Goal: Transaction & Acquisition: Book appointment/travel/reservation

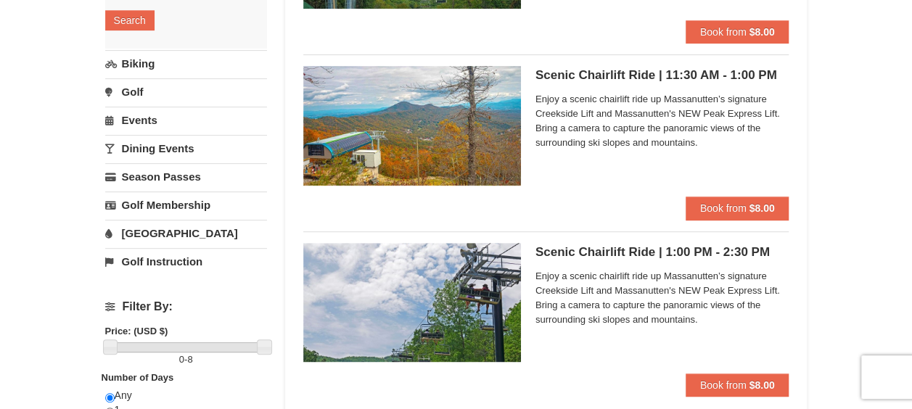
scroll to position [280, 0]
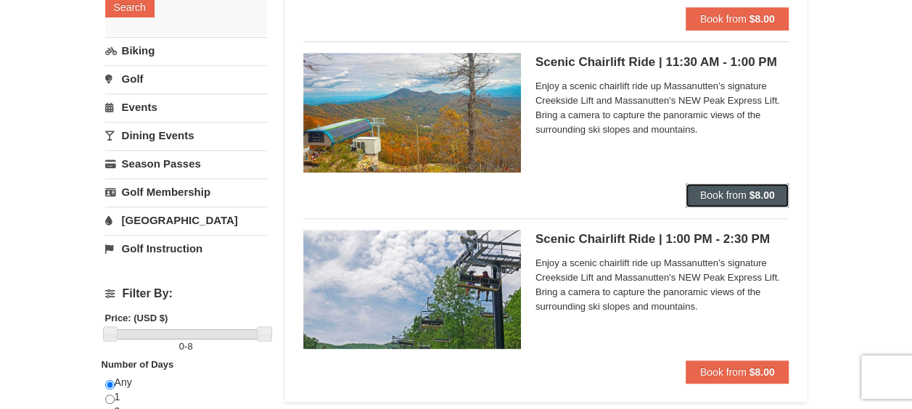
click at [741, 199] on span "Book from" at bounding box center [723, 195] width 46 height 12
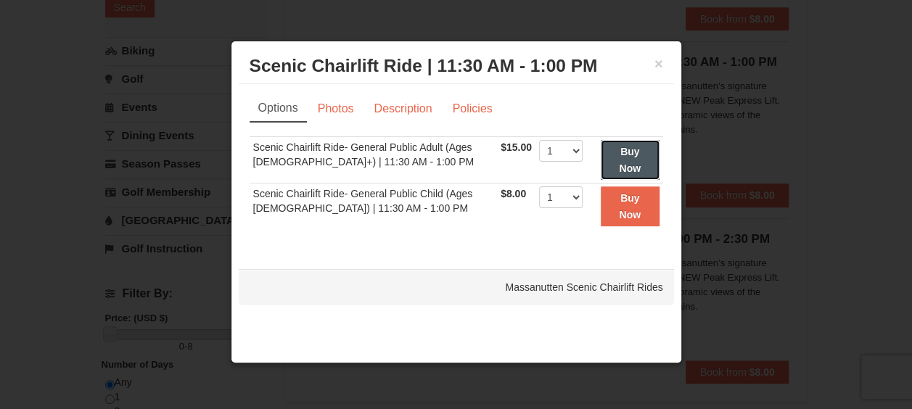
click at [624, 170] on strong "Buy Now" at bounding box center [630, 160] width 22 height 28
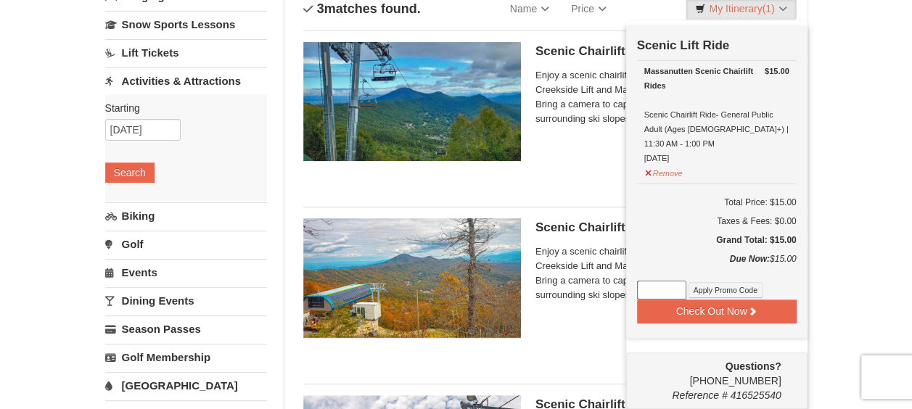
scroll to position [116, 0]
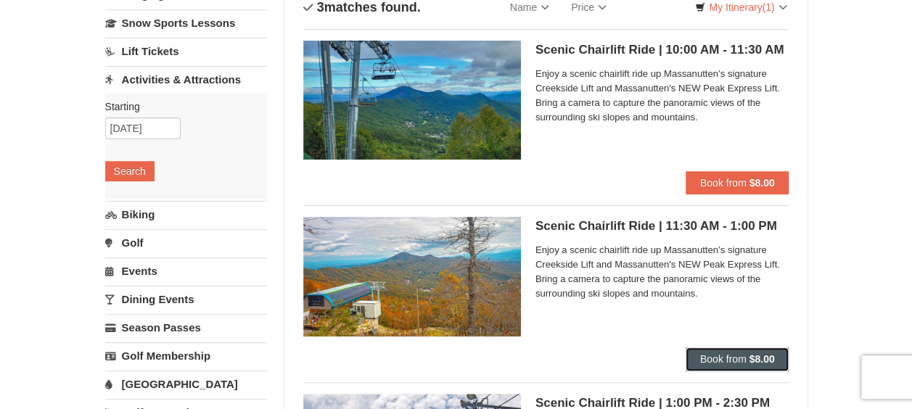
click at [735, 358] on span "Book from" at bounding box center [723, 359] width 46 height 12
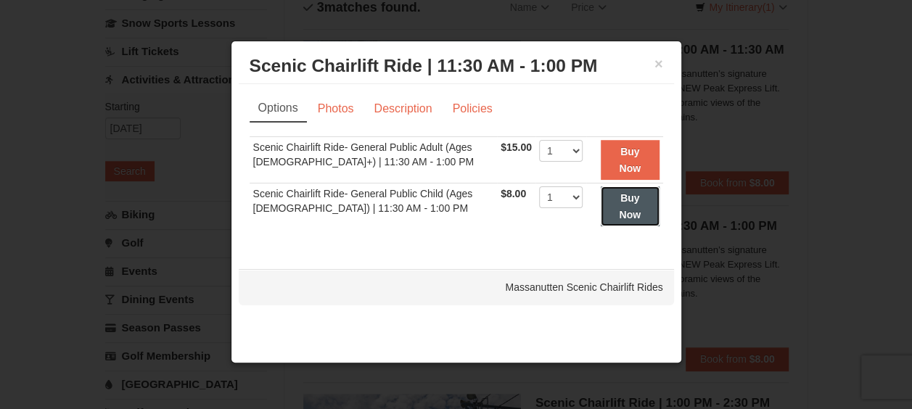
click at [624, 202] on strong "Buy Now" at bounding box center [630, 206] width 22 height 28
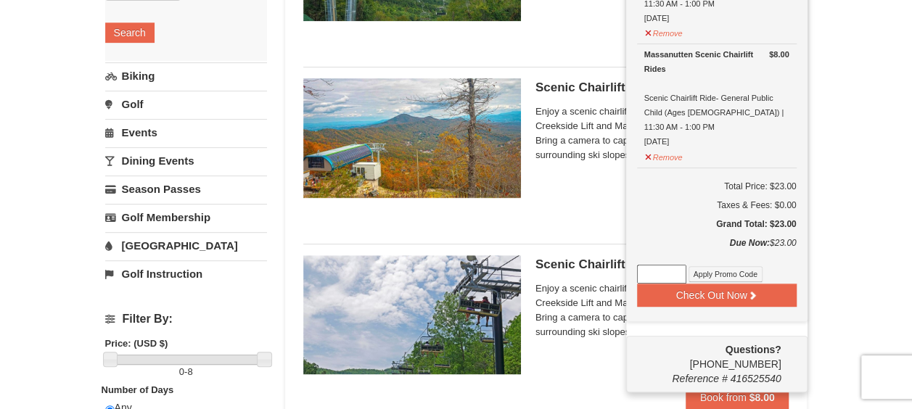
scroll to position [258, 0]
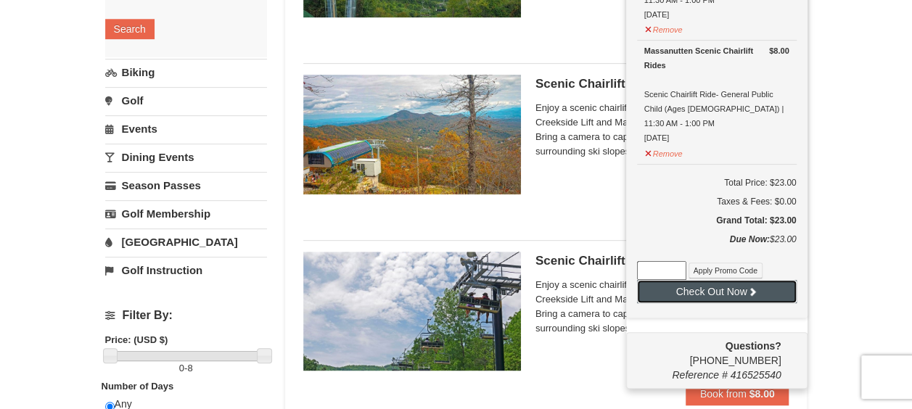
click at [725, 280] on button "Check Out Now" at bounding box center [717, 291] width 160 height 23
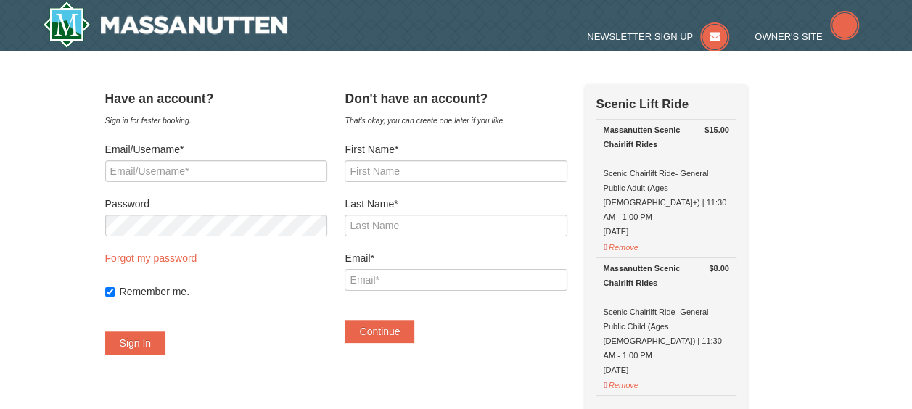
select select "10"
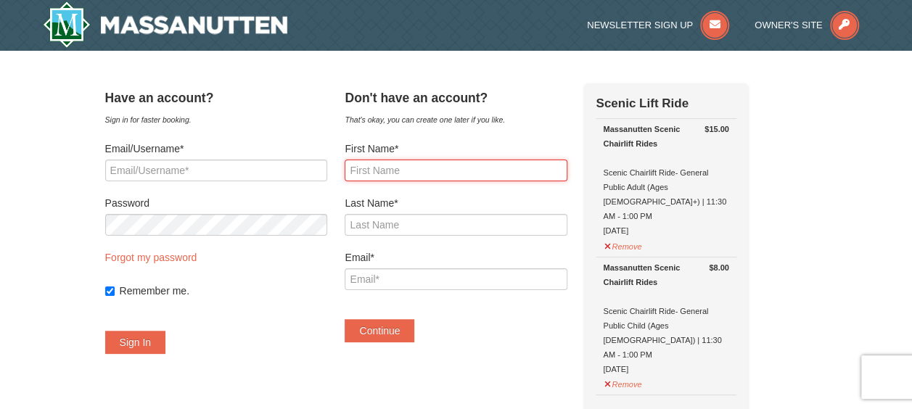
click at [460, 171] on input "First Name*" at bounding box center [455, 171] width 222 height 22
type input "[PERSON_NAME]"
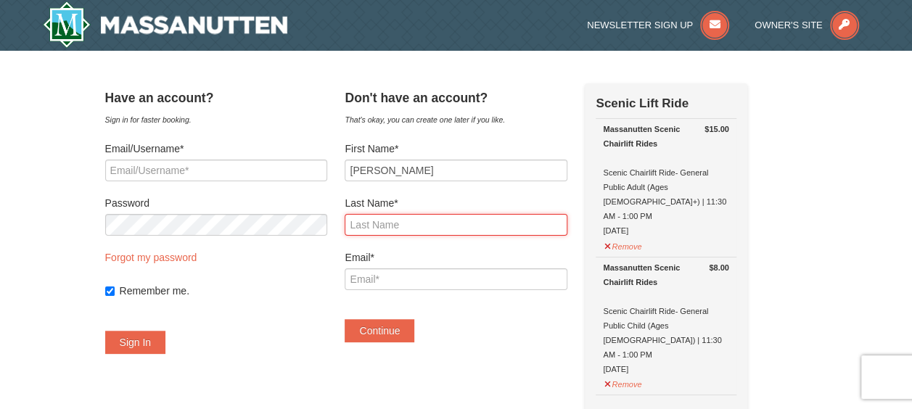
type input "Ezzes"
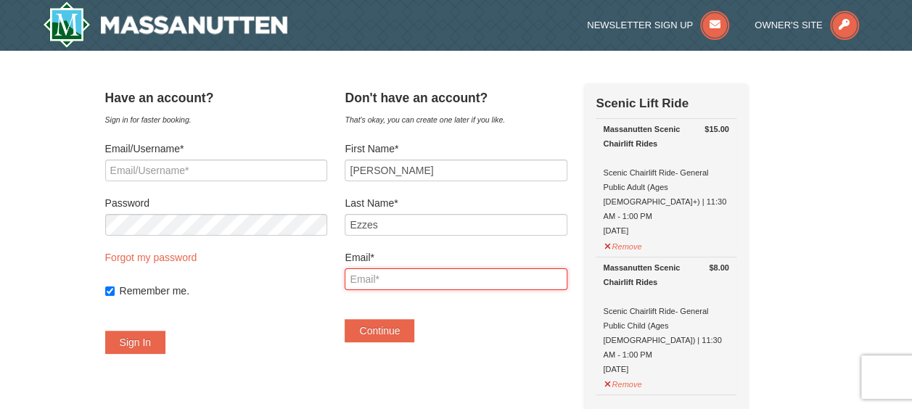
type input "[PERSON_NAME][EMAIL_ADDRESS][DOMAIN_NAME]"
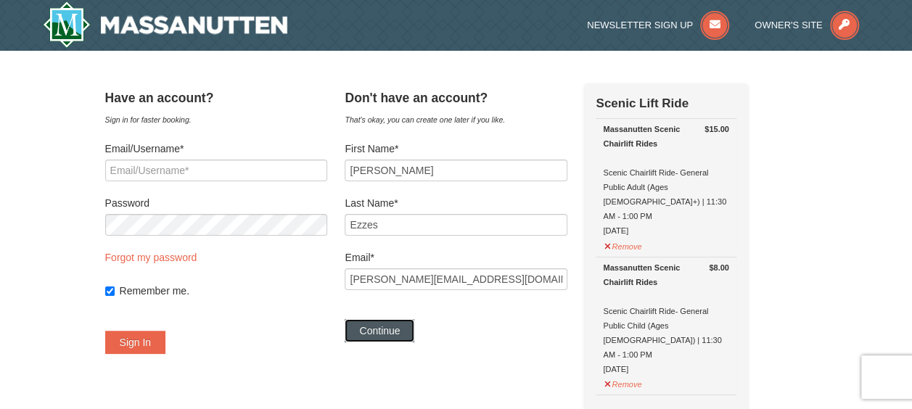
click at [413, 328] on button "Continue" at bounding box center [379, 330] width 70 height 23
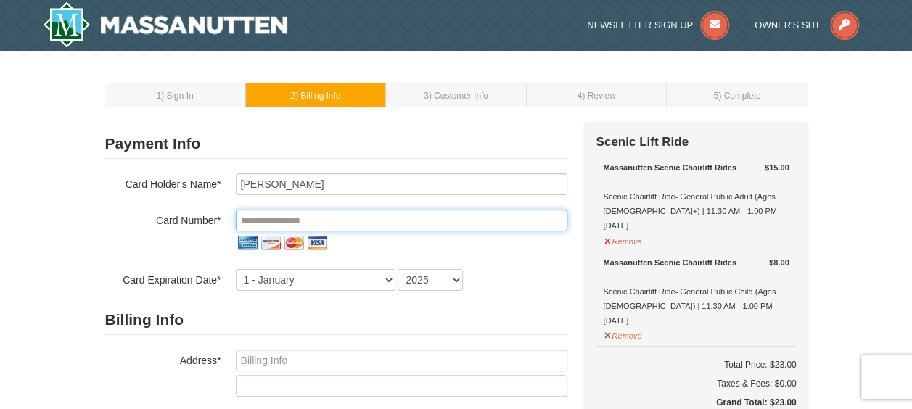
click at [341, 223] on input "tel" at bounding box center [401, 221] width 331 height 22
type input "**********"
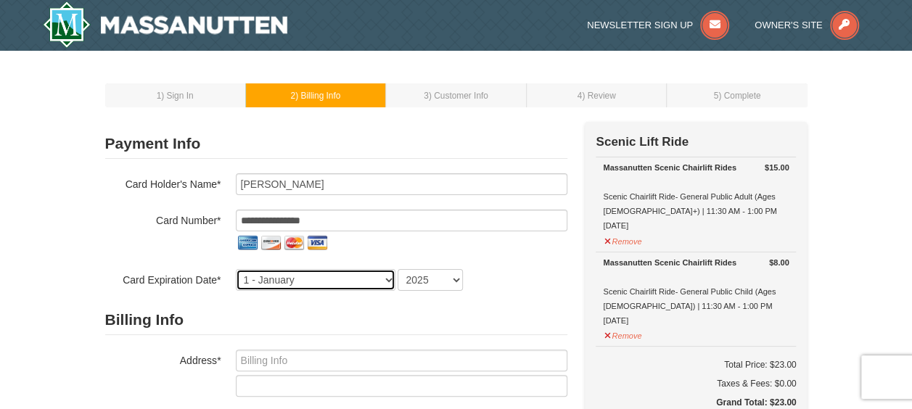
select select "11"
select select "2029"
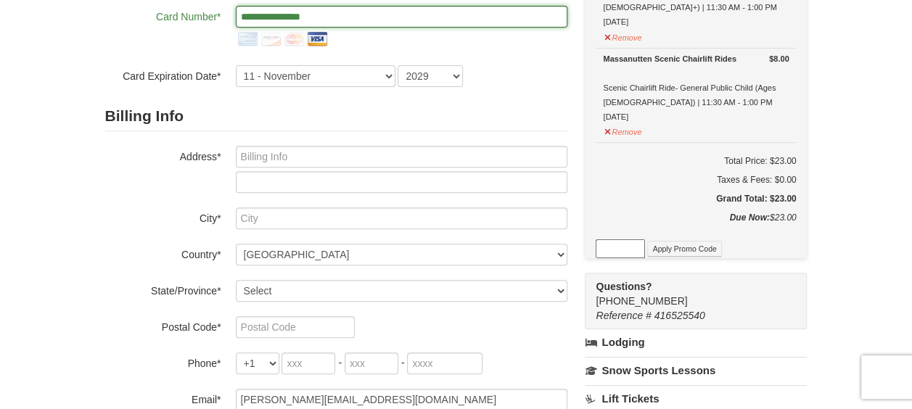
scroll to position [234, 0]
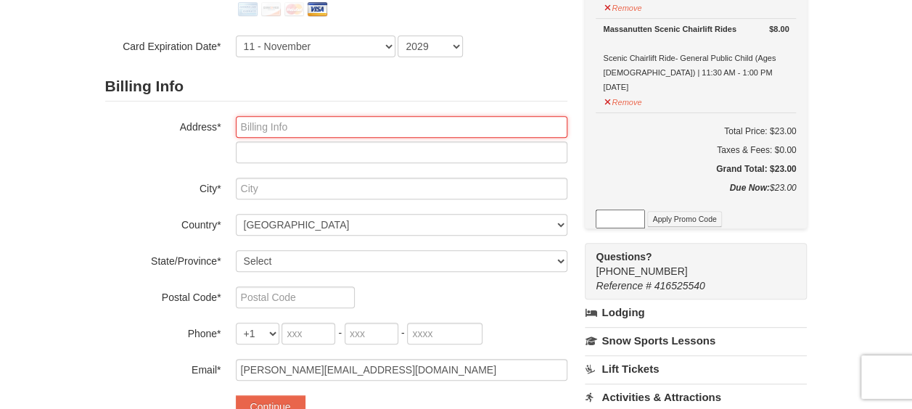
click at [463, 130] on input "text" at bounding box center [401, 127] width 331 height 22
type input "12564 Rock Ridge Road"
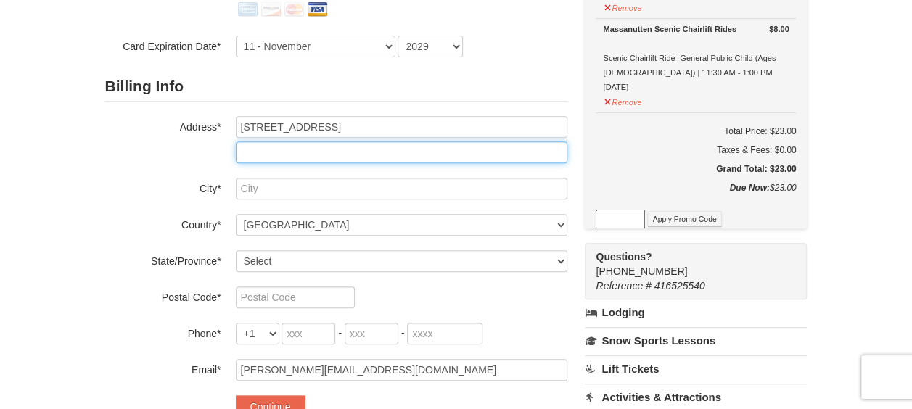
type input "Herndon"
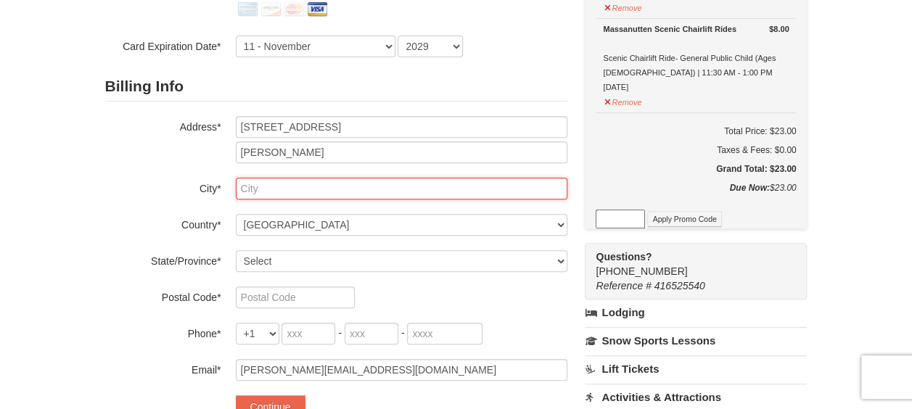
type input "HERNDON"
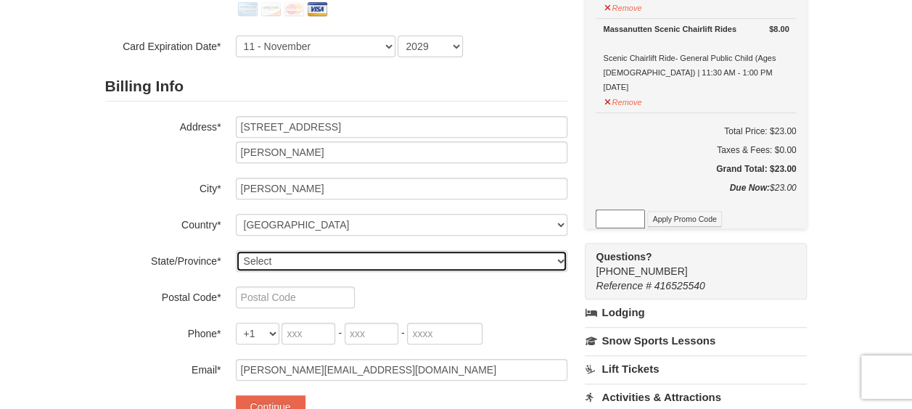
select select "VA"
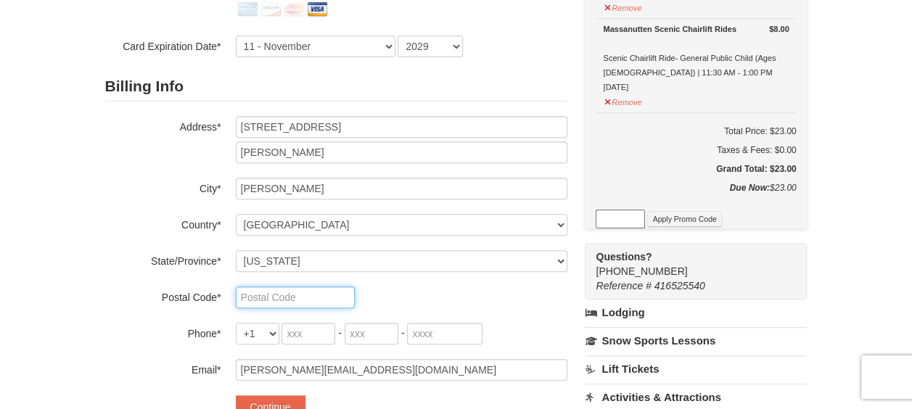
type input "20170"
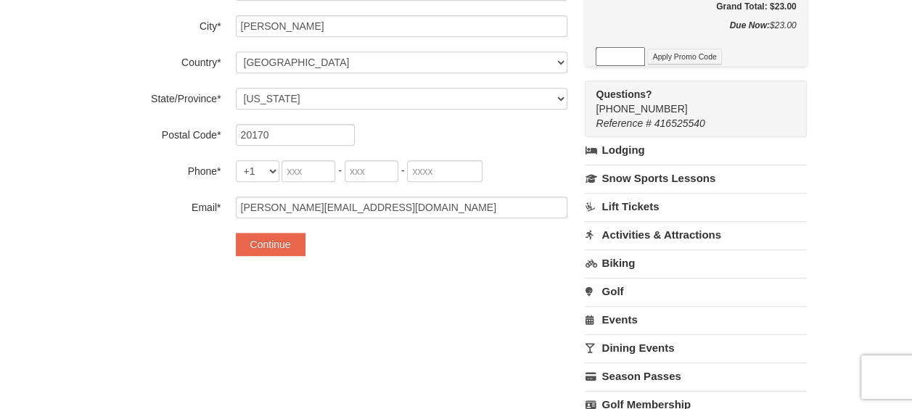
scroll to position [397, 0]
click at [312, 170] on input "tel" at bounding box center [308, 170] width 54 height 22
type input "917"
type input "940"
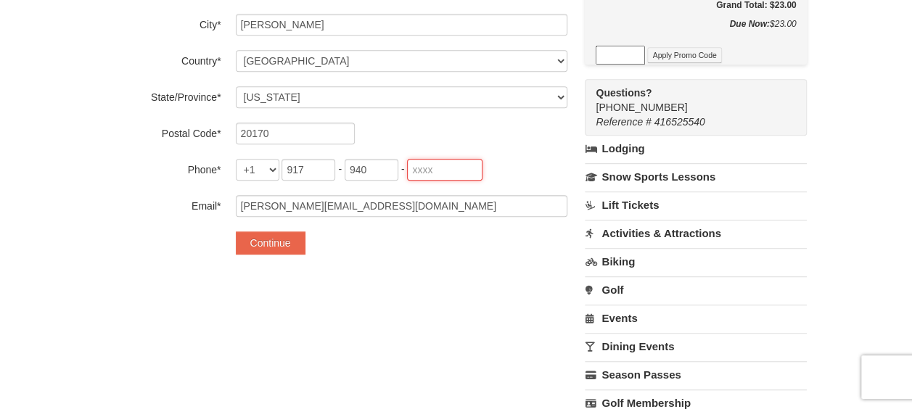
type input "7886"
click at [267, 239] on button "Continue" at bounding box center [271, 242] width 70 height 23
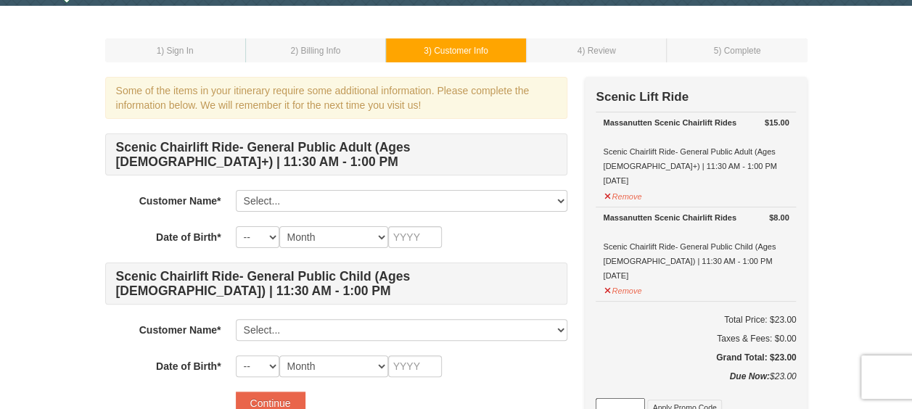
scroll to position [69, 0]
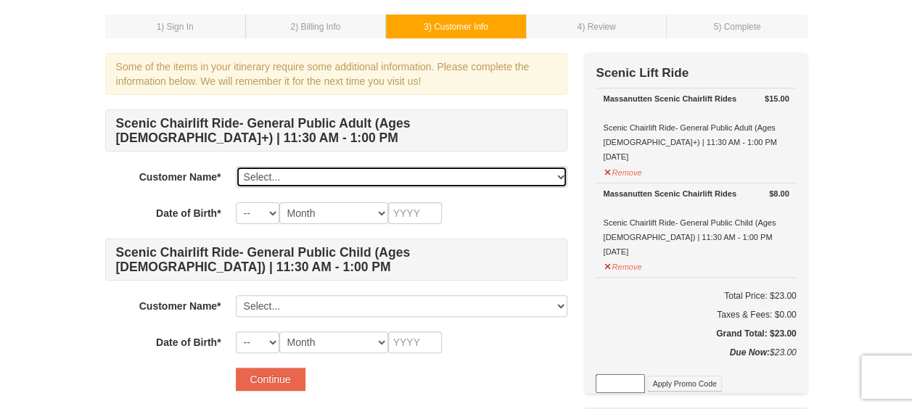
click at [497, 186] on select "Select... Kate Ezzes Add New..." at bounding box center [401, 177] width 331 height 22
select select "28348936"
click at [236, 166] on select "Select... Kate Ezzes Add New..." at bounding box center [401, 177] width 331 height 22
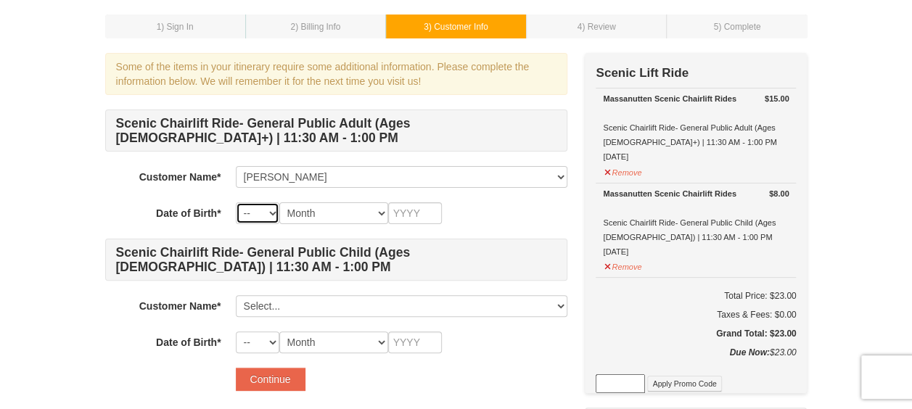
click at [274, 213] on select "-- 01 02 03 04 05 06 07 08 09 10 11 12 13 14 15 16 17 18 19 20 21 22 23 24 25 2…" at bounding box center [258, 213] width 44 height 22
select select "06"
click at [236, 202] on select "-- 01 02 03 04 05 06 07 08 09 10 11 12 13 14 15 16 17 18 19 20 21 22 23 24 25 2…" at bounding box center [258, 213] width 44 height 22
click at [383, 211] on select "Month January February March April May June July August September October Novem…" at bounding box center [333, 213] width 109 height 22
select select "06"
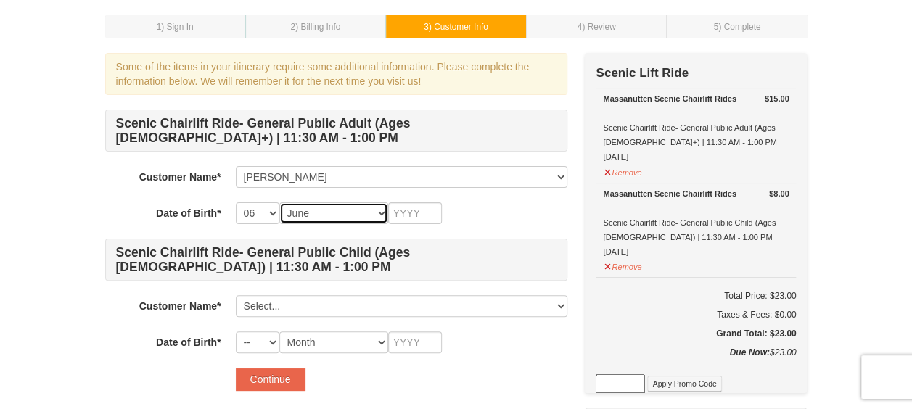
click at [279, 202] on select "Month January February March April May June July August September October Novem…" at bounding box center [333, 213] width 109 height 22
click at [272, 210] on select "-- 01 02 03 04 05 06 07 08 09 10 11 12 13 14 15 16 17 18 19 20 21 22 23 24 25 2…" at bounding box center [258, 213] width 44 height 22
select select "10"
click at [236, 202] on select "-- 01 02 03 04 05 06 07 08 09 10 11 12 13 14 15 16 17 18 19 20 21 22 23 24 25 2…" at bounding box center [258, 213] width 44 height 22
click at [428, 213] on input "text" at bounding box center [415, 213] width 54 height 22
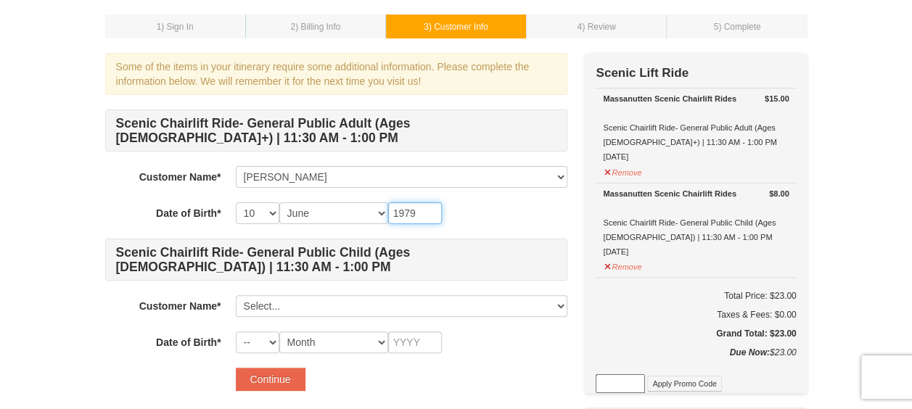
type input "1979"
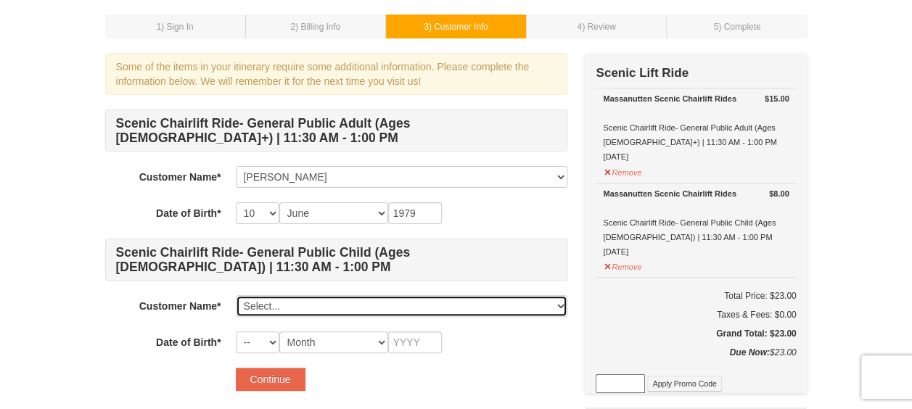
click at [356, 305] on select "Select... Kate Ezzes Add New..." at bounding box center [401, 306] width 331 height 22
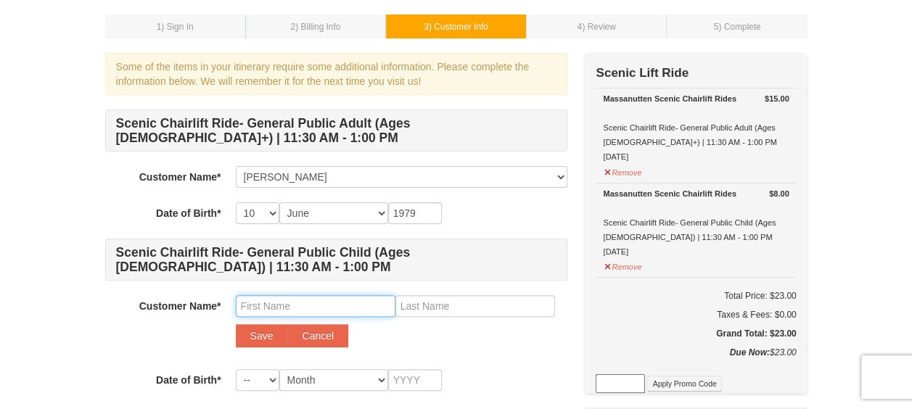
click at [319, 301] on input "text" at bounding box center [316, 306] width 160 height 22
type input "Henry"
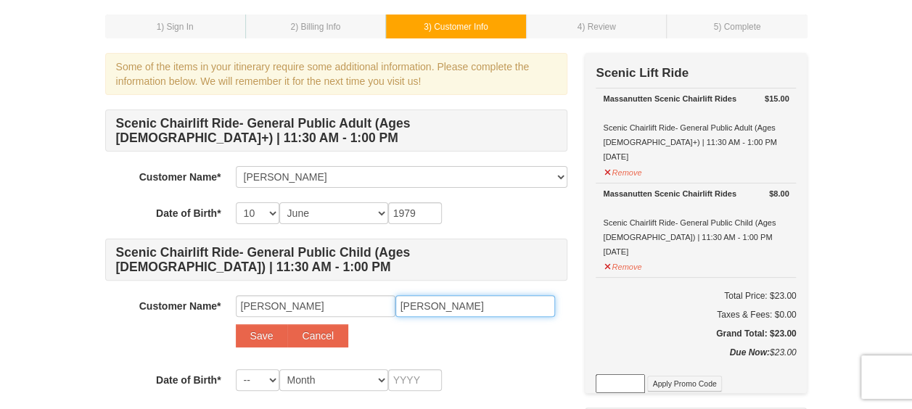
type input "Tolisano"
click at [276, 379] on select "-- 01 02 03 04 05 06 07 08 09 10 11 12 13 14 15 16 17 18 19 20 21 22 23 24 25 2…" at bounding box center [258, 380] width 44 height 22
select select "25"
click at [236, 369] on select "-- 01 02 03 04 05 06 07 08 09 10 11 12 13 14 15 16 17 18 19 20 21 22 23 24 25 2…" at bounding box center [258, 380] width 44 height 22
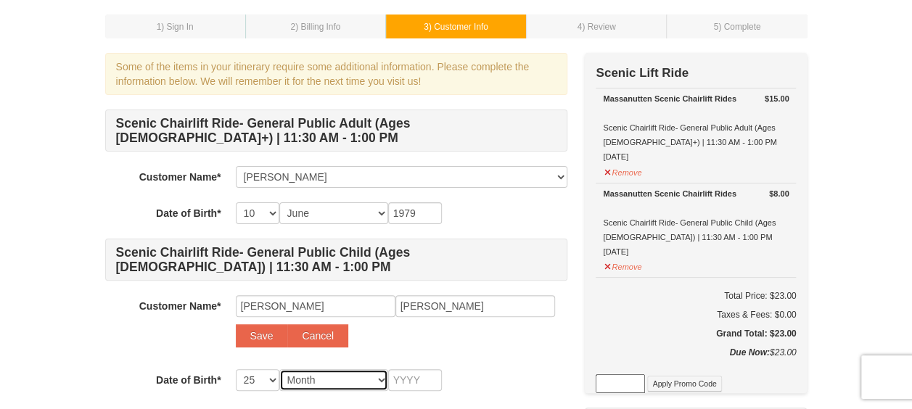
click at [335, 381] on select "Month January February March April May June July August September October Novem…" at bounding box center [333, 380] width 109 height 22
select select "10"
click at [279, 369] on select "Month January February March April May June July August September October Novem…" at bounding box center [333, 380] width 109 height 22
click at [411, 373] on input "text" at bounding box center [415, 380] width 54 height 22
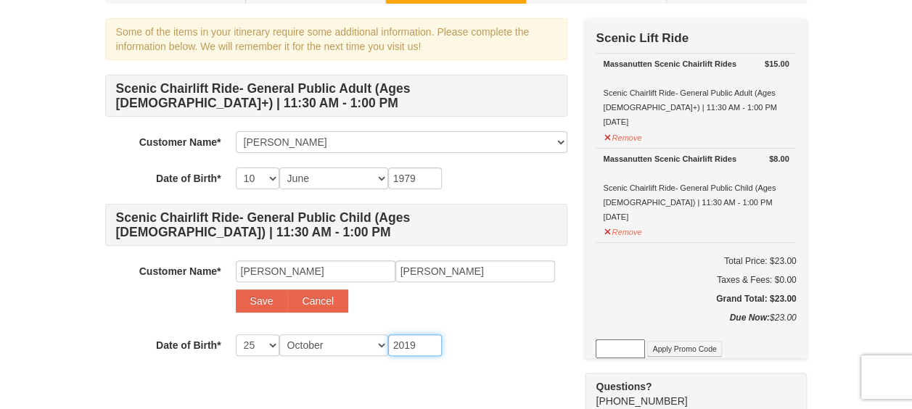
scroll to position [106, 0]
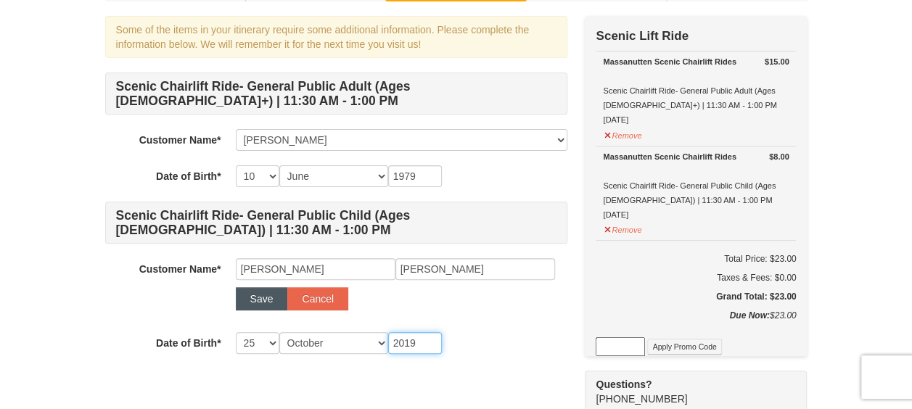
type input "2019"
click at [264, 300] on button "Save" at bounding box center [262, 298] width 52 height 23
select select
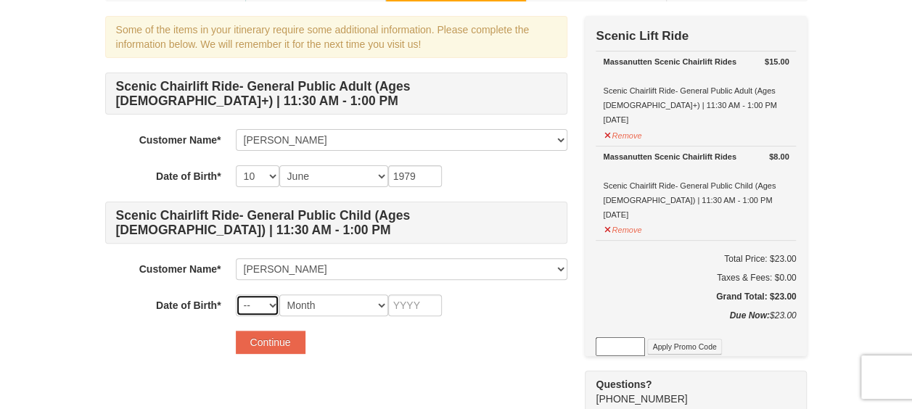
click at [273, 305] on select "-- 01 02 03 04 05 06 07 08 09 10 11 12 13 14 15 16 17 18 19 20 21 22 23 24 25 2…" at bounding box center [258, 305] width 44 height 22
select select "25"
click at [236, 294] on select "-- 01 02 03 04 05 06 07 08 09 10 11 12 13 14 15 16 17 18 19 20 21 22 23 24 25 2…" at bounding box center [258, 305] width 44 height 22
click at [374, 305] on select "Month January February March April May June July August September October Novem…" at bounding box center [333, 305] width 109 height 22
select select "10"
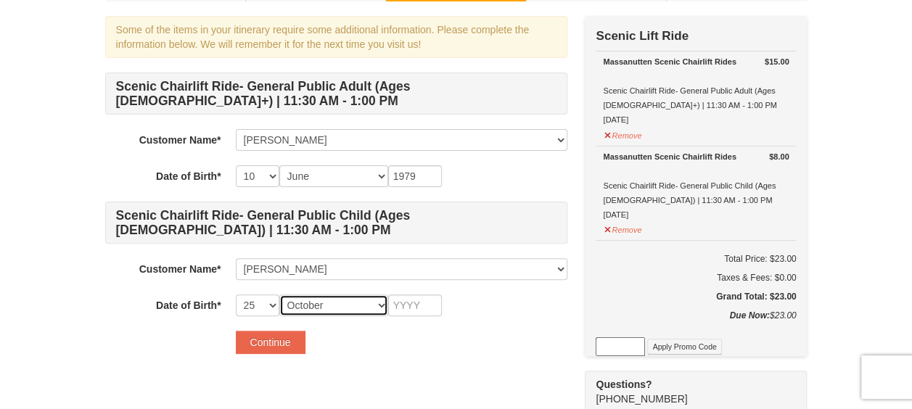
click at [279, 294] on select "Month January February March April May June July August September October Novem…" at bounding box center [333, 305] width 109 height 22
click at [416, 310] on input "text" at bounding box center [415, 305] width 54 height 22
click at [416, 310] on input "2019" at bounding box center [415, 305] width 54 height 22
type input "2019"
click at [413, 354] on div "Some of the items in your itinerary require some additional information. Please…" at bounding box center [336, 192] width 462 height 352
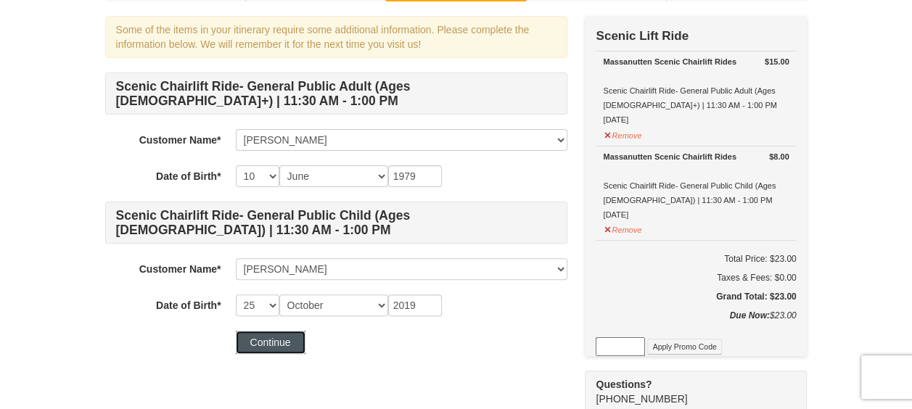
click at [276, 341] on button "Continue" at bounding box center [271, 342] width 70 height 23
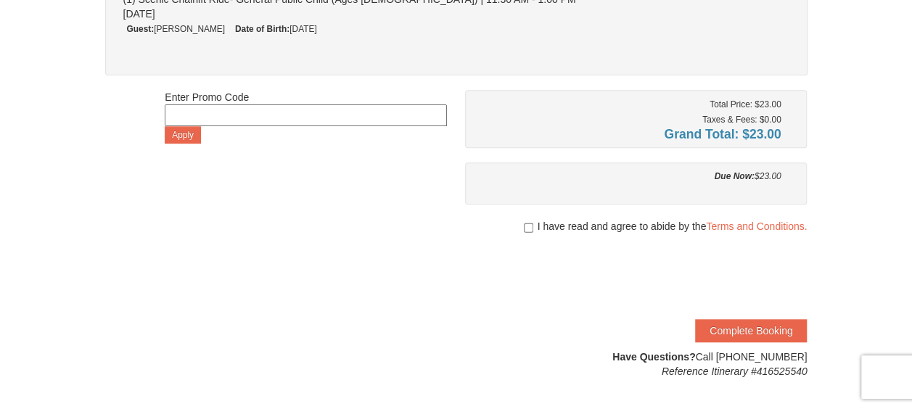
scroll to position [267, 0]
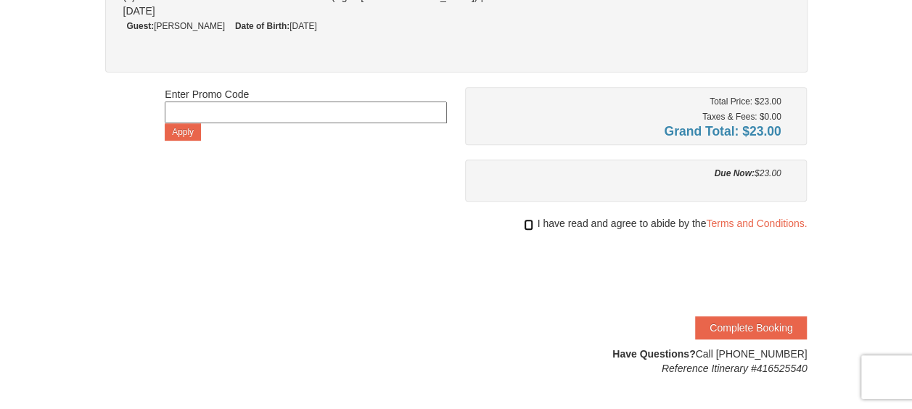
click at [525, 220] on input "checkbox" at bounding box center [528, 225] width 9 height 12
checkbox input "true"
click at [761, 323] on button "Complete Booking" at bounding box center [751, 327] width 112 height 23
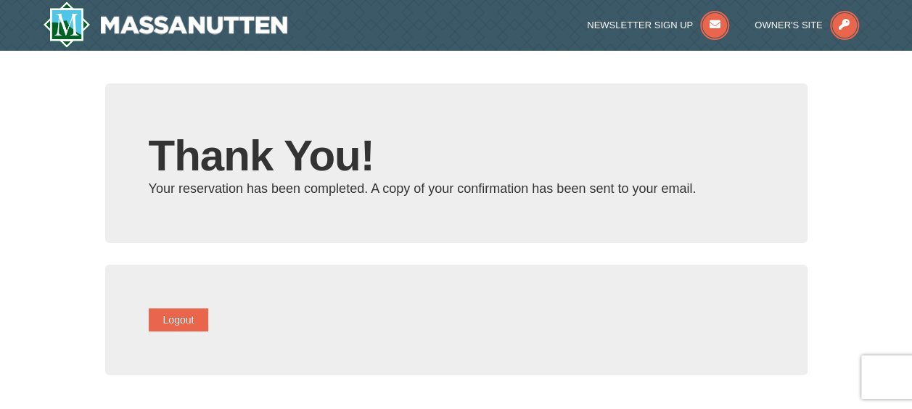
type input "[PERSON_NAME][EMAIL_ADDRESS][DOMAIN_NAME]"
